Goal: Task Accomplishment & Management: Use online tool/utility

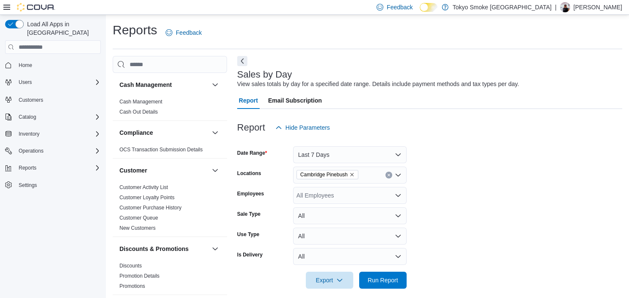
scroll to position [7, 0]
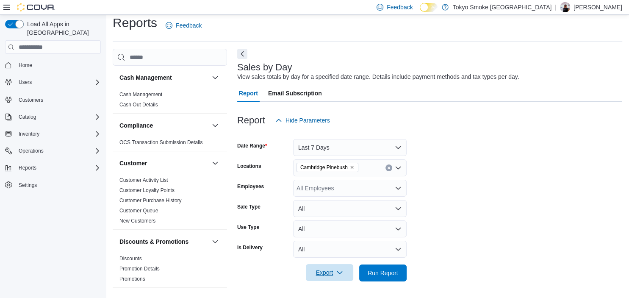
click at [326, 273] on span "Export" at bounding box center [329, 272] width 37 height 17
click at [337, 220] on span "Export to Excel" at bounding box center [331, 221] width 38 height 7
click at [317, 145] on button "Yesterday" at bounding box center [350, 147] width 114 height 17
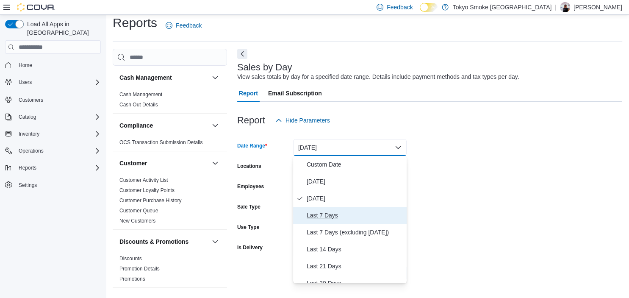
click at [326, 212] on span "Last 7 Days" at bounding box center [355, 215] width 97 height 10
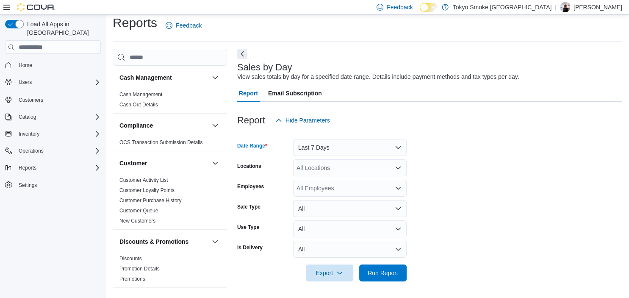
click at [326, 169] on div "All Locations" at bounding box center [350, 167] width 114 height 17
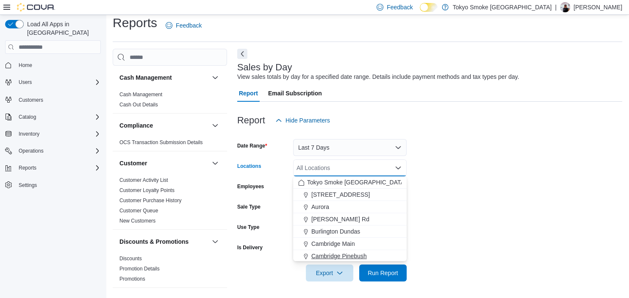
click at [337, 255] on span "Cambridge Pinebush" at bounding box center [340, 256] width 56 height 8
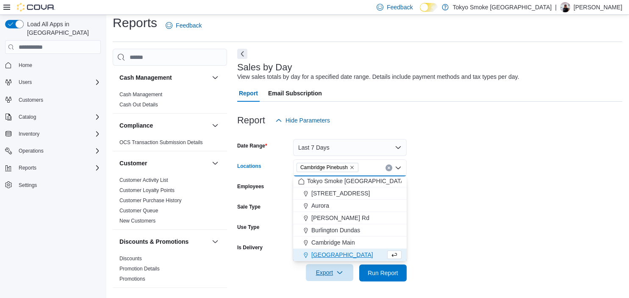
click at [330, 271] on span "Export" at bounding box center [329, 272] width 37 height 17
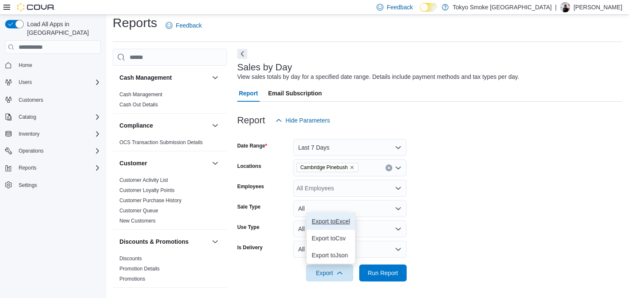
click at [329, 222] on span "Export to Excel" at bounding box center [331, 221] width 38 height 7
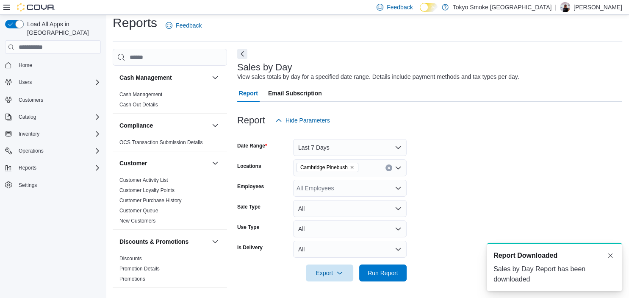
scroll to position [0, 0]
